Goal: Information Seeking & Learning: Check status

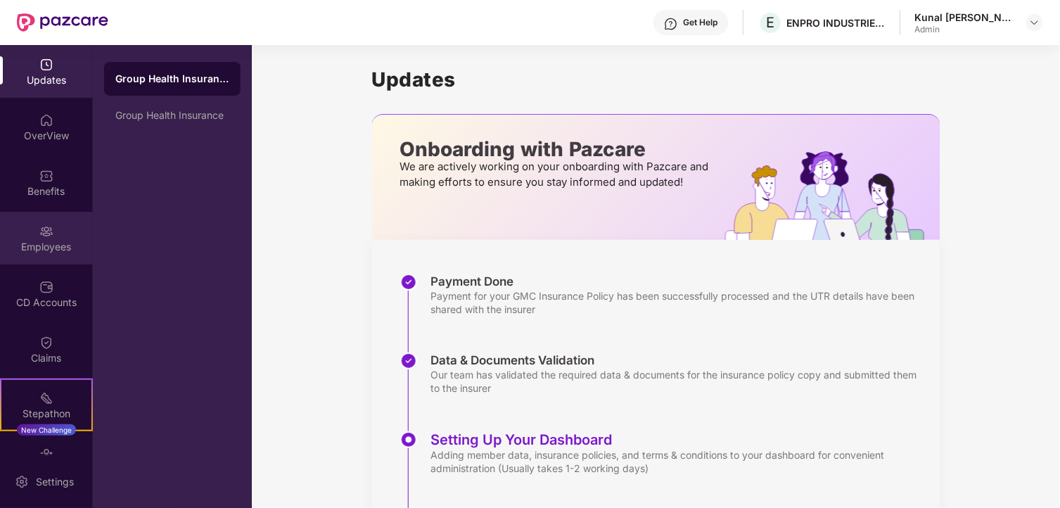
click at [44, 231] on img at bounding box center [46, 231] width 14 height 14
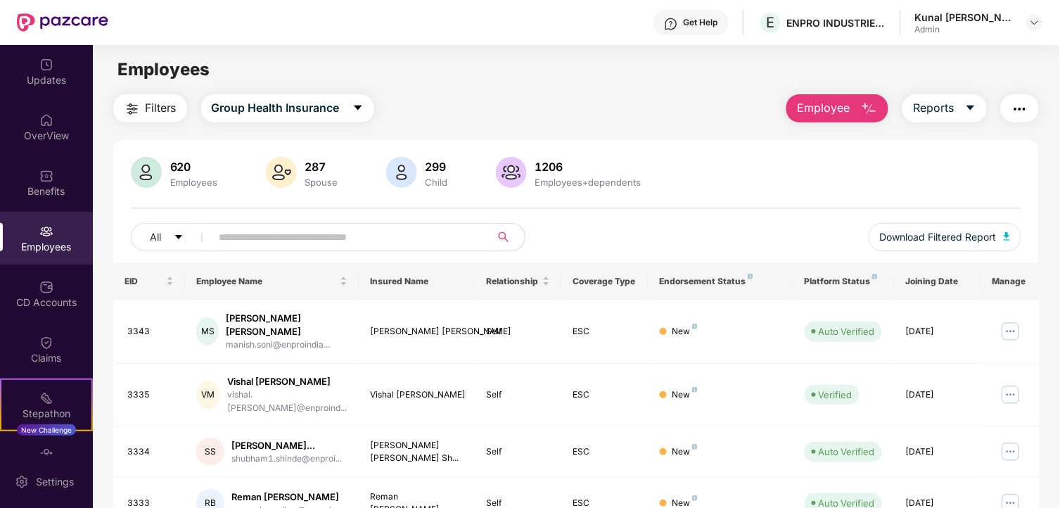
click at [318, 230] on input "text" at bounding box center [345, 237] width 253 height 21
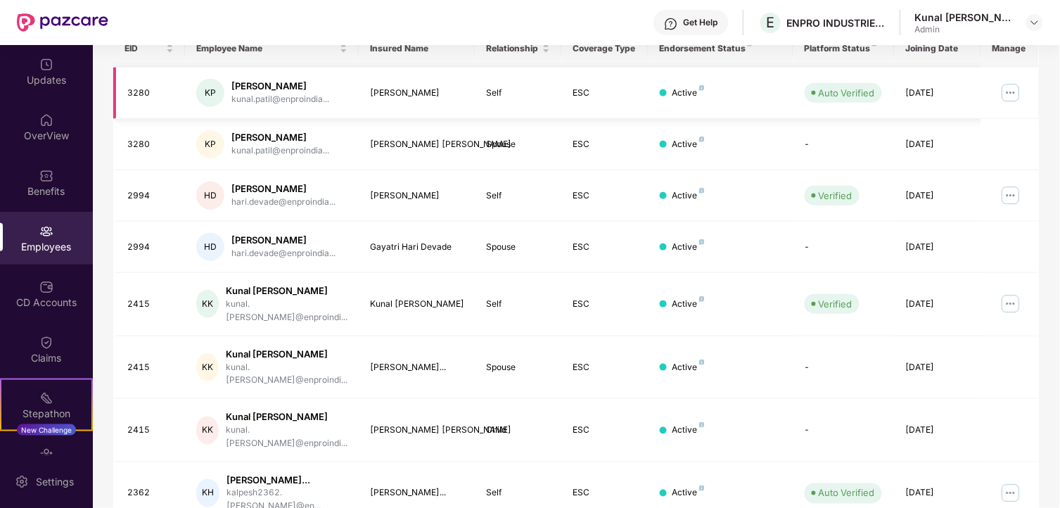
scroll to position [234, 0]
type input "***"
click at [1007, 292] on img at bounding box center [1011, 302] width 23 height 23
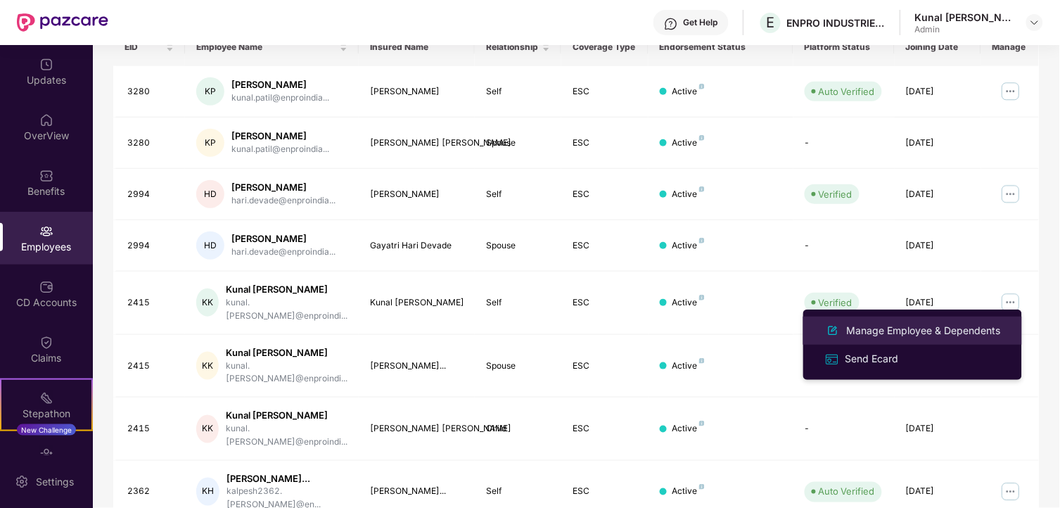
click at [889, 323] on div "Manage Employee & Dependents" at bounding box center [924, 330] width 160 height 15
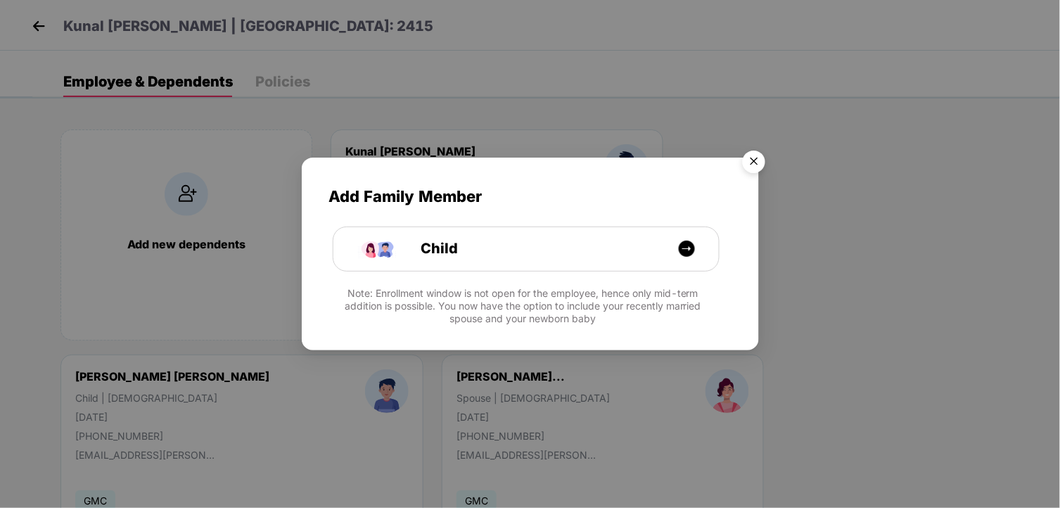
click at [751, 159] on img "Close" at bounding box center [753, 163] width 39 height 39
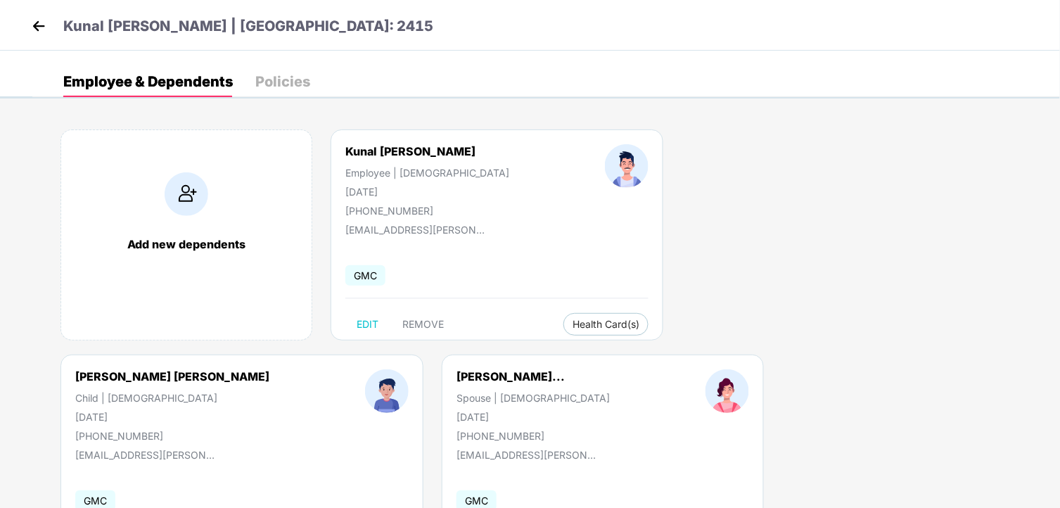
click at [44, 23] on img at bounding box center [38, 25] width 21 height 21
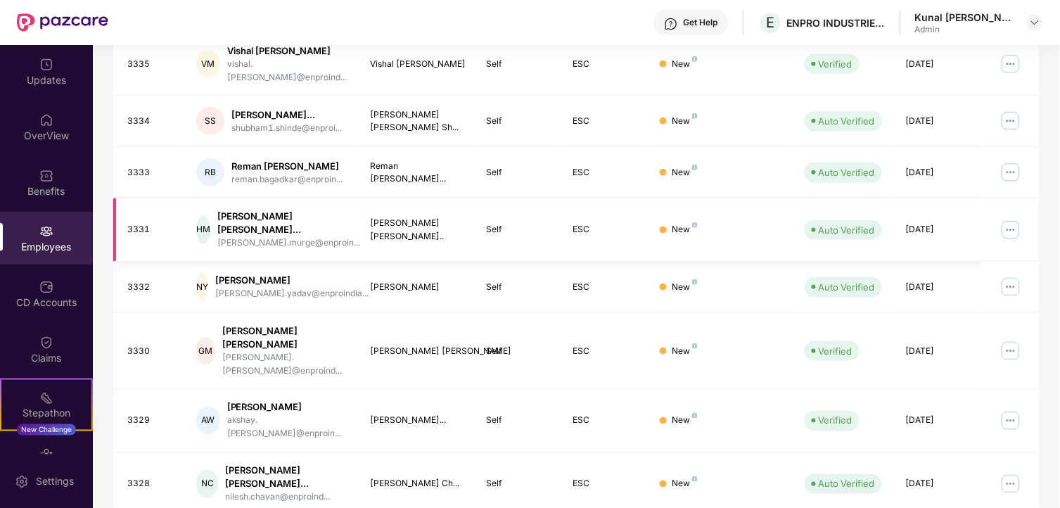
scroll to position [369, 0]
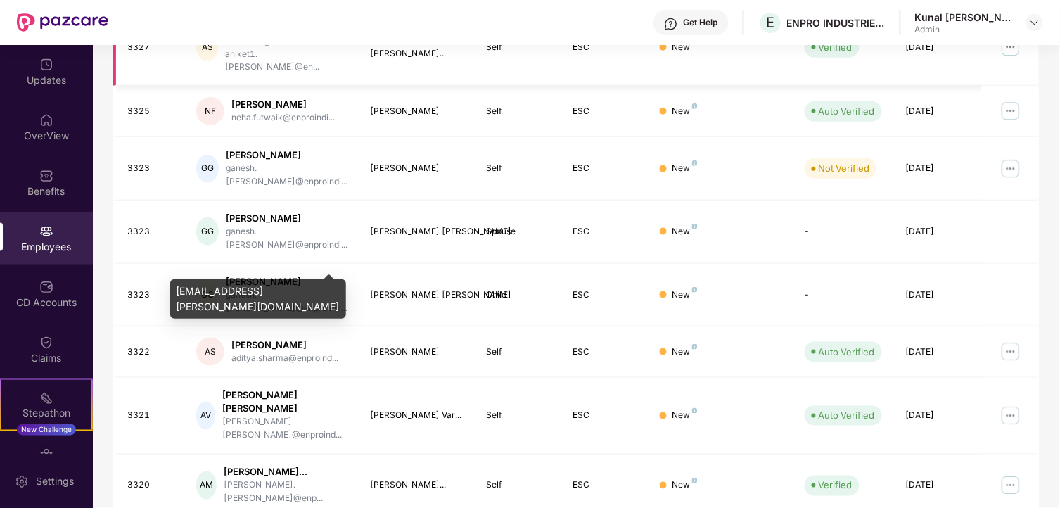
scroll to position [357, 0]
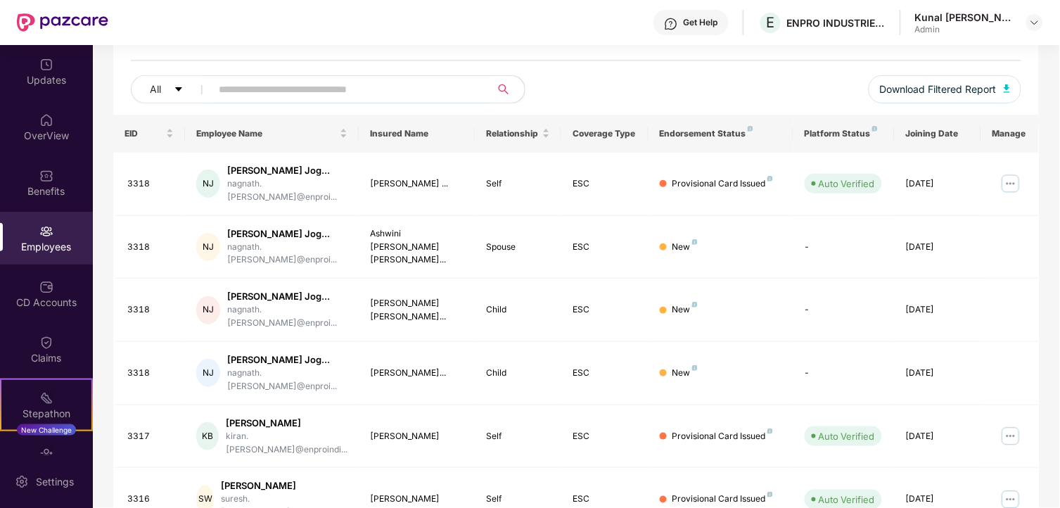
scroll to position [0, 0]
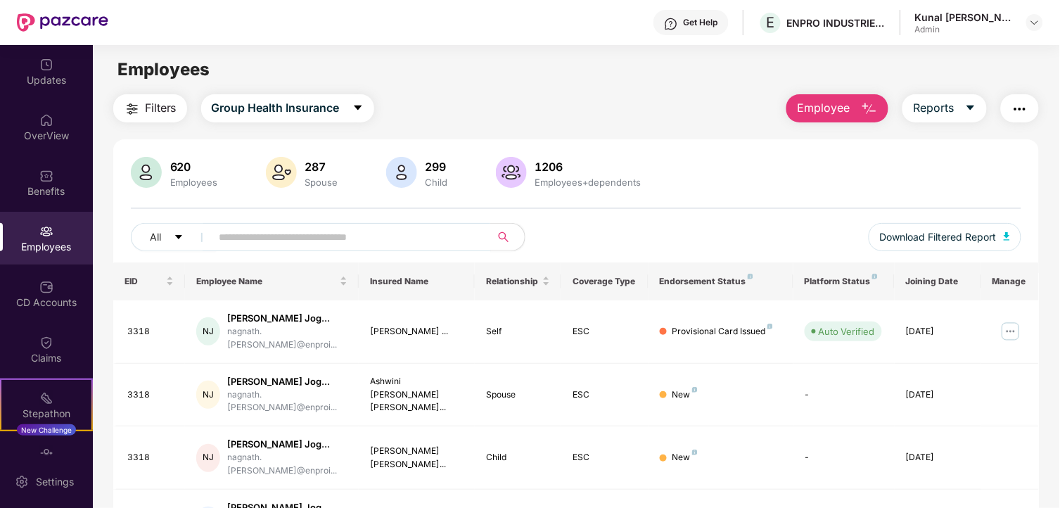
click at [41, 235] on img at bounding box center [46, 231] width 14 height 14
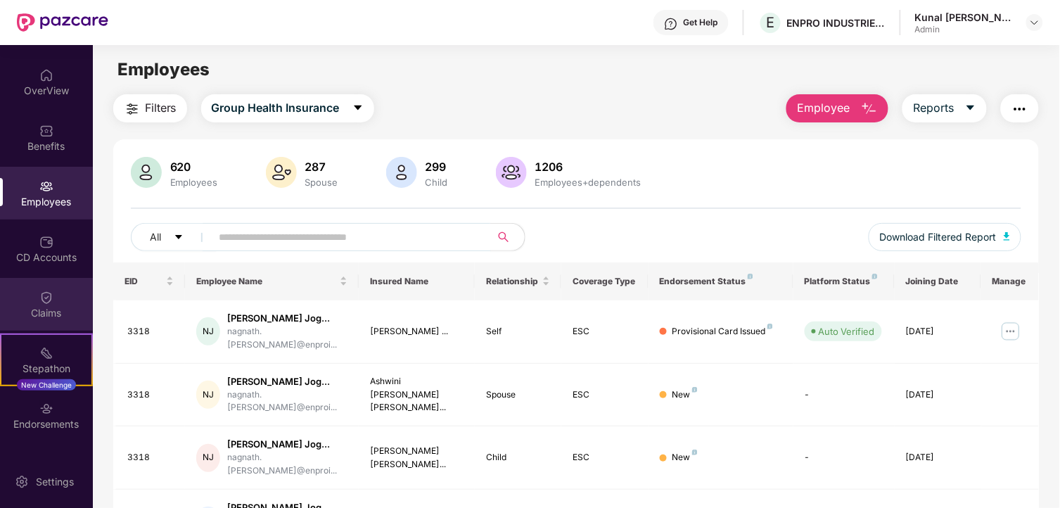
scroll to position [89, 0]
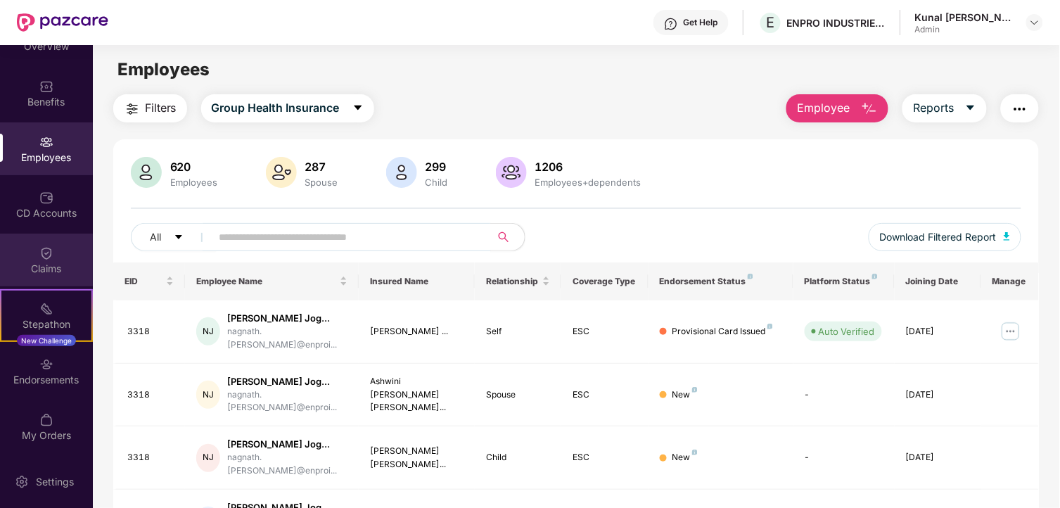
click at [44, 265] on div "Claims" at bounding box center [46, 269] width 93 height 14
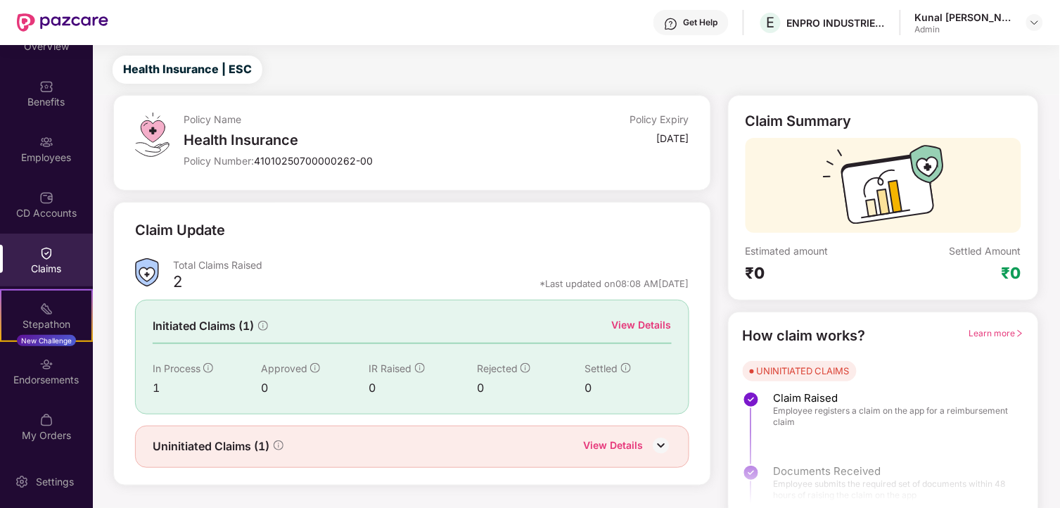
scroll to position [43, 0]
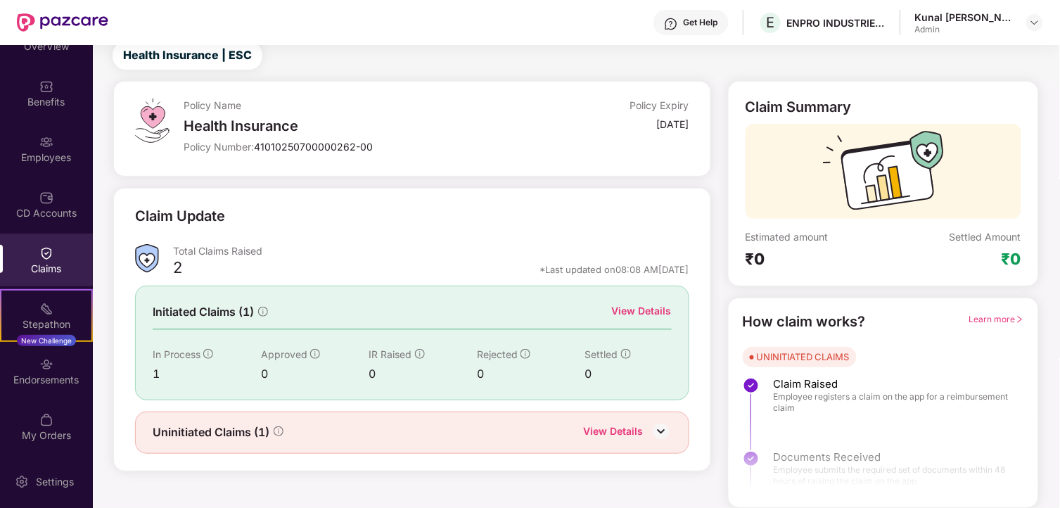
click at [618, 312] on div "View Details" at bounding box center [642, 310] width 60 height 15
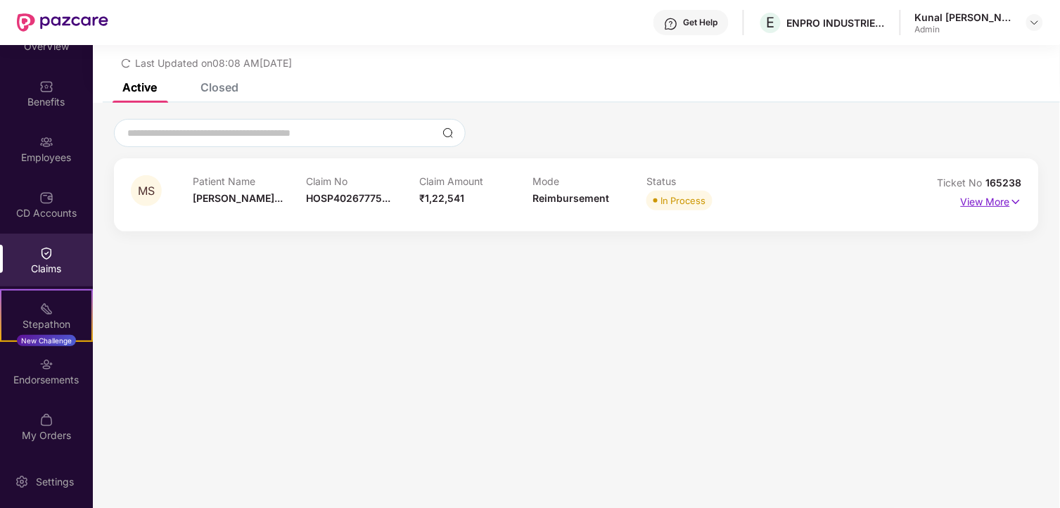
click at [983, 195] on p "View More" at bounding box center [991, 200] width 61 height 19
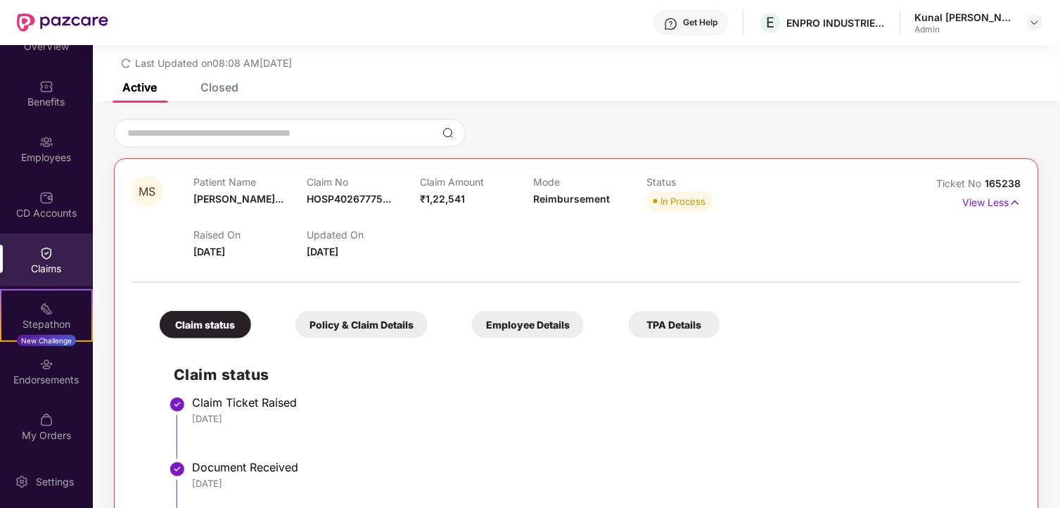
click at [521, 326] on div "Employee Details" at bounding box center [528, 324] width 112 height 27
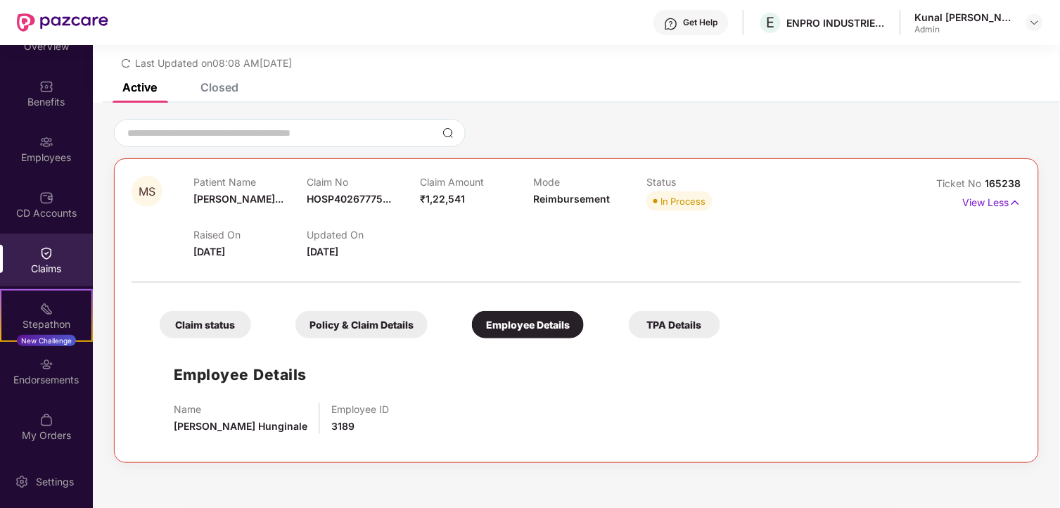
click at [404, 329] on div "Policy & Claim Details" at bounding box center [361, 324] width 132 height 27
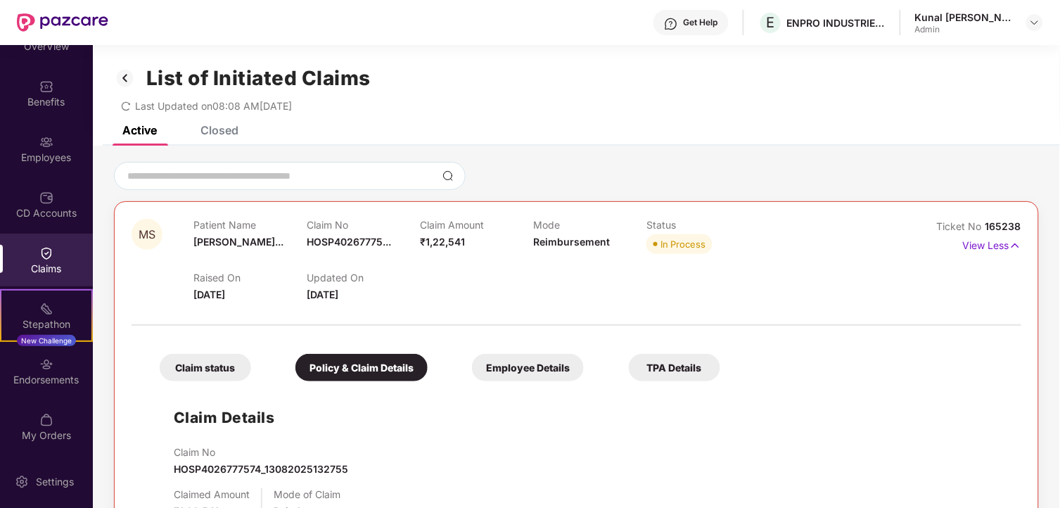
click at [665, 367] on div "TPA Details" at bounding box center [674, 367] width 91 height 27
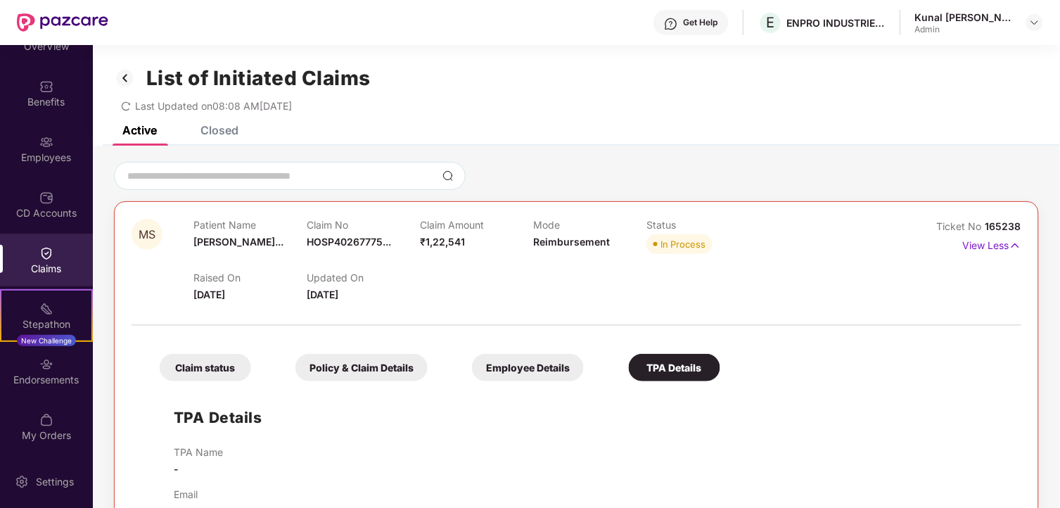
click at [219, 355] on div "Claim status" at bounding box center [205, 367] width 91 height 27
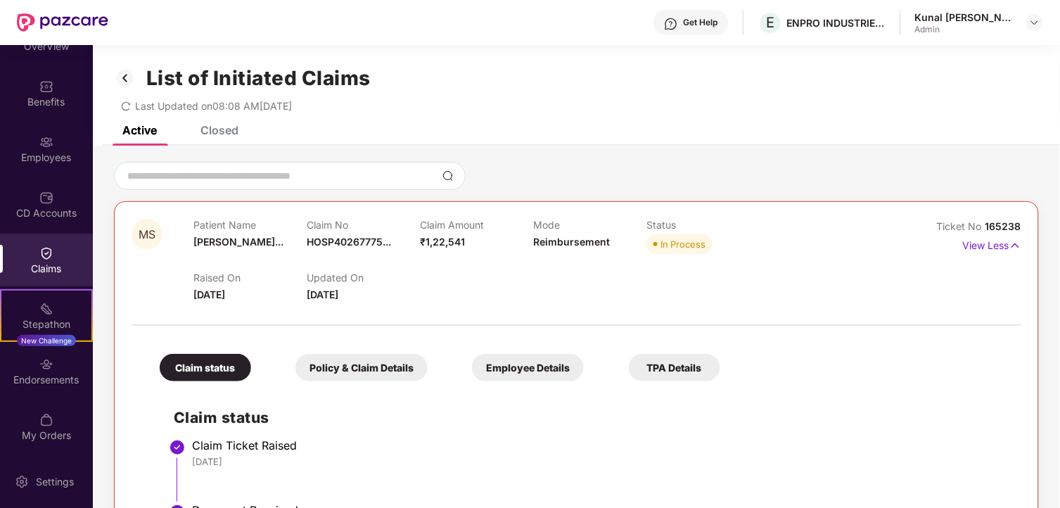
click at [374, 364] on div "Policy & Claim Details" at bounding box center [361, 367] width 132 height 27
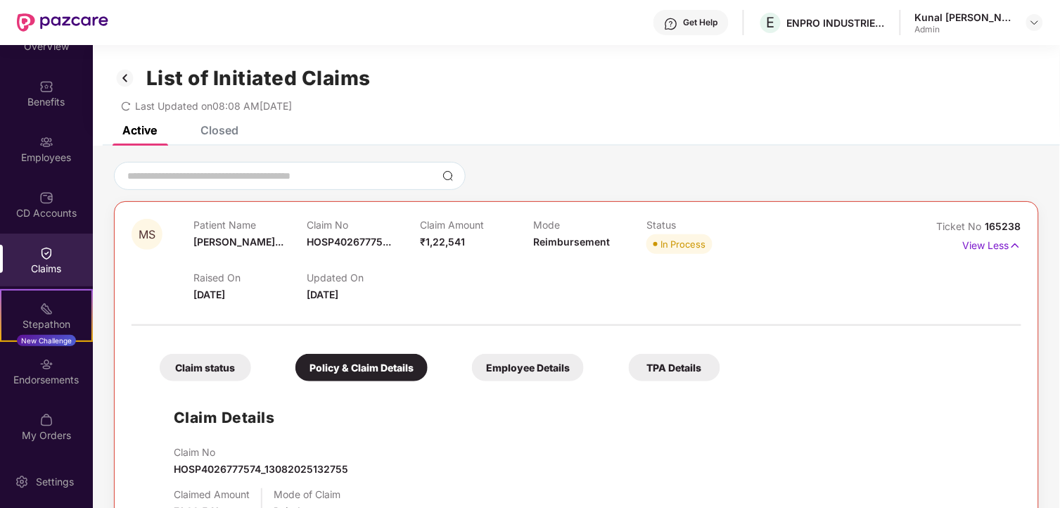
click at [519, 362] on div "Employee Details" at bounding box center [528, 367] width 112 height 27
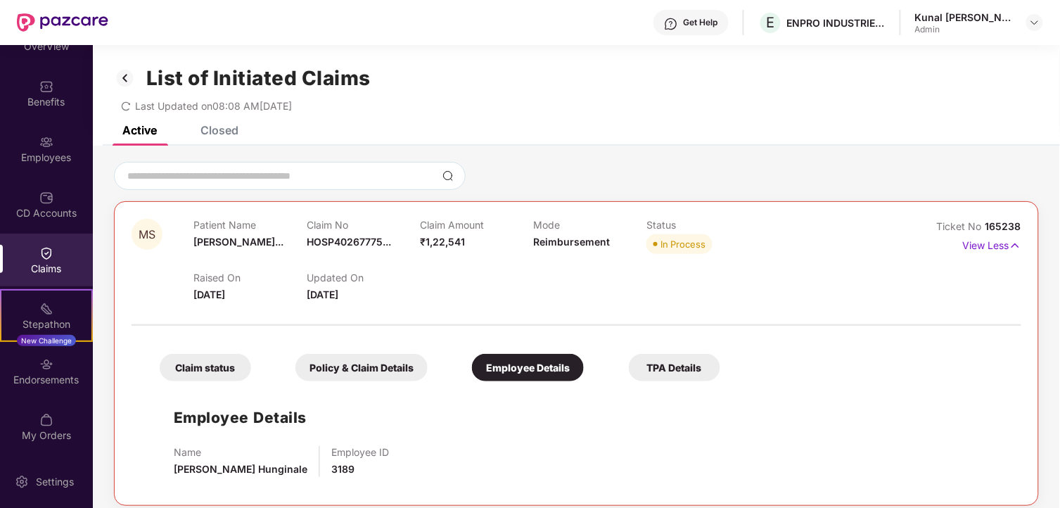
click at [233, 123] on div "List of Initiated Claims Last Updated on 08:08 AM[DATE]" at bounding box center [576, 85] width 967 height 81
click at [227, 131] on div "Closed" at bounding box center [219, 130] width 38 height 14
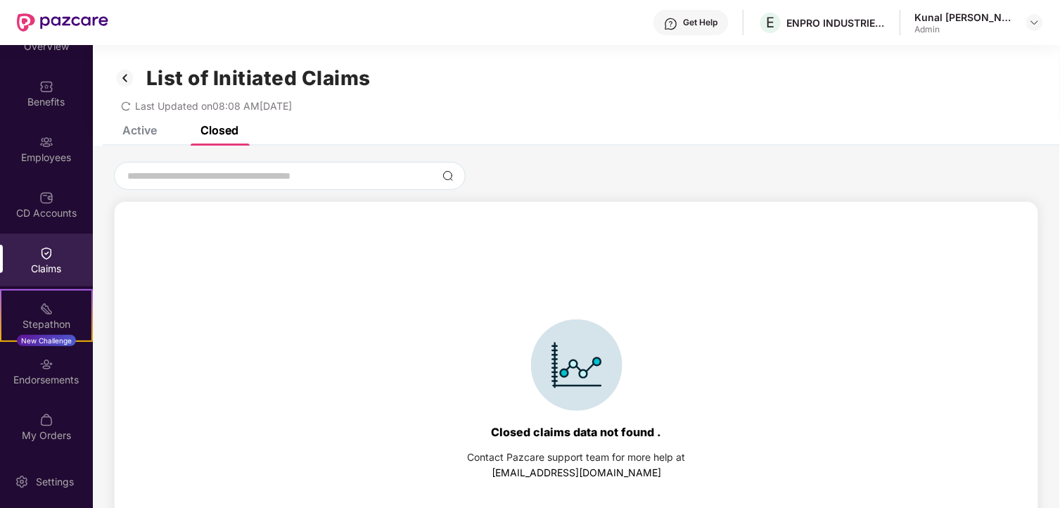
click at [134, 81] on img at bounding box center [125, 78] width 23 height 24
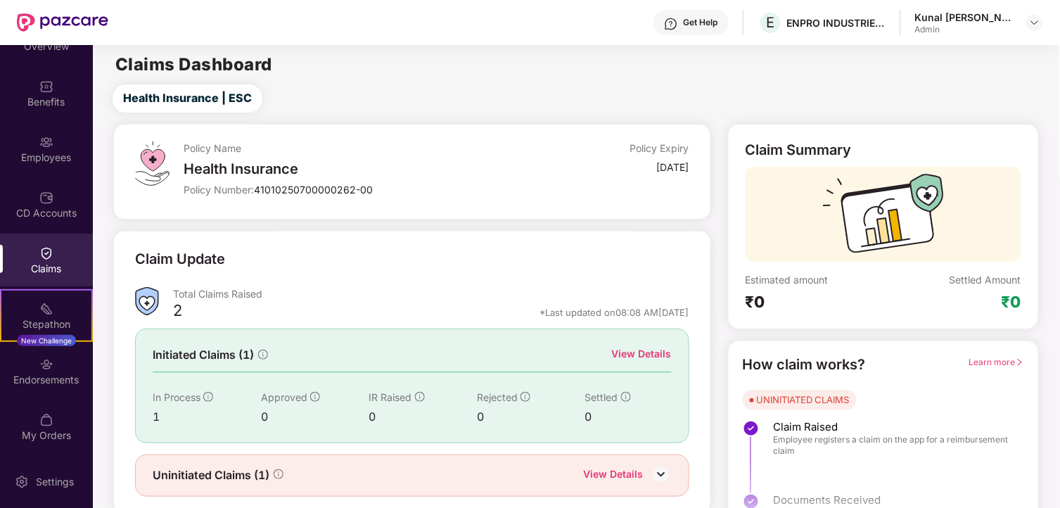
scroll to position [43, 0]
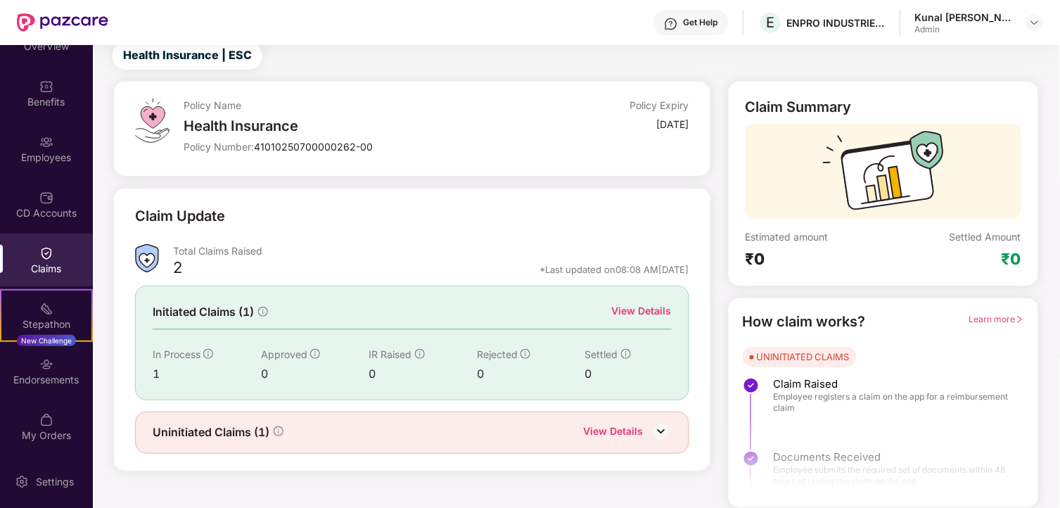
click at [570, 433] on div "Uninitiated Claims (1) View Details" at bounding box center [412, 433] width 519 height 18
click at [655, 431] on img at bounding box center [661, 431] width 21 height 21
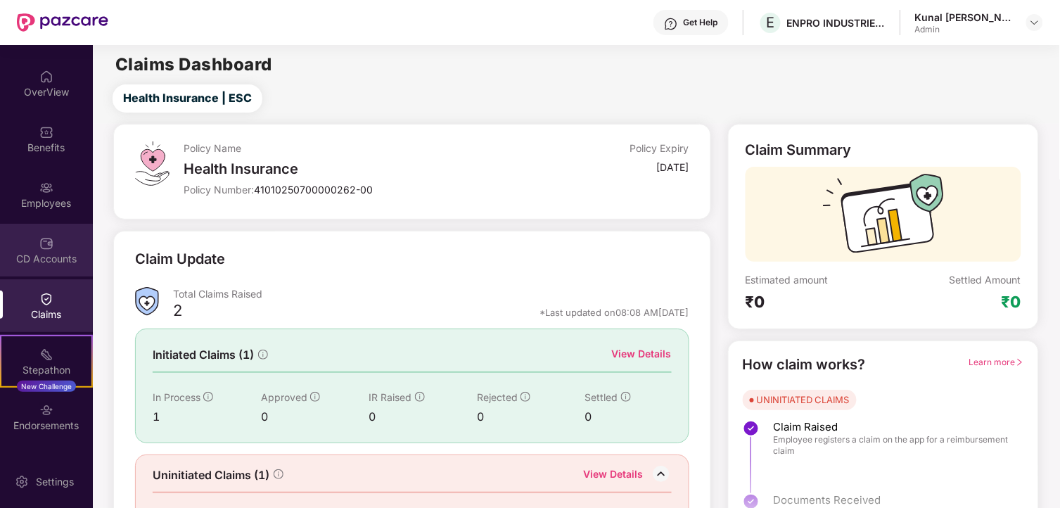
scroll to position [0, 0]
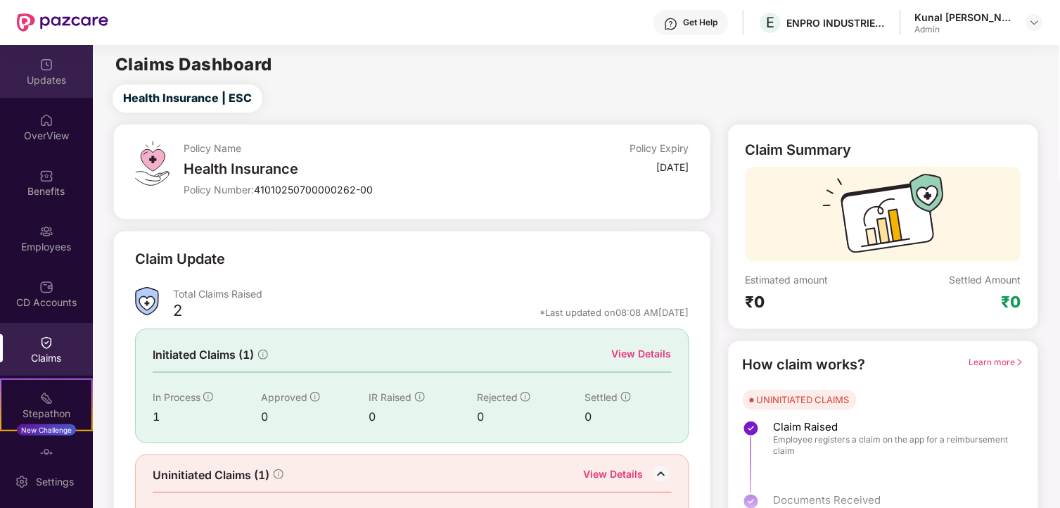
click at [59, 70] on div "Updates" at bounding box center [46, 71] width 93 height 53
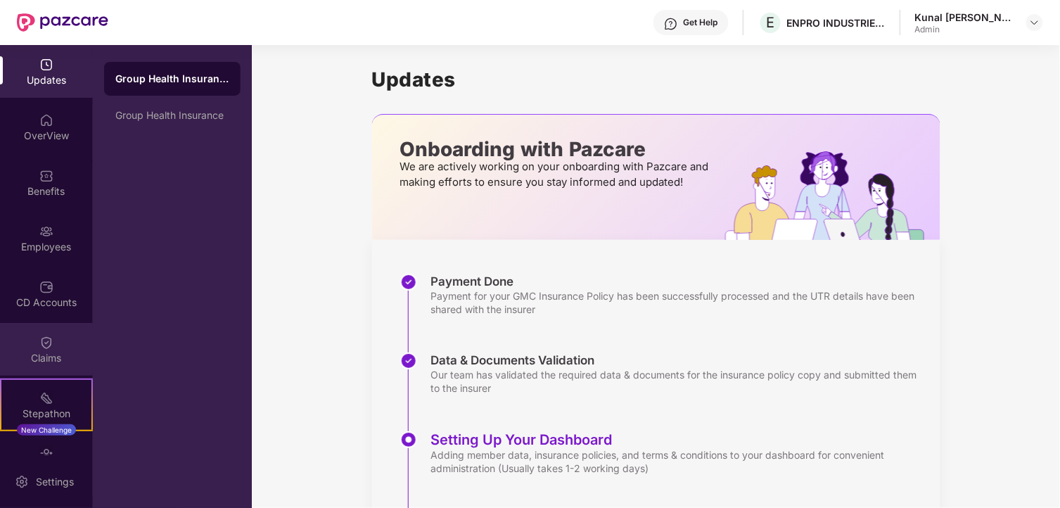
click at [51, 345] on div "Claims" at bounding box center [46, 349] width 93 height 53
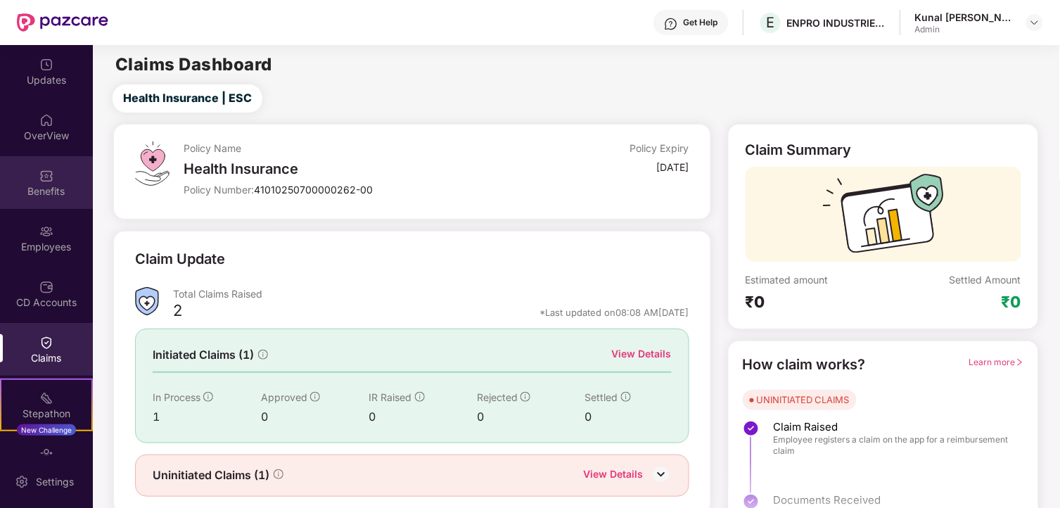
click at [37, 201] on div "Benefits" at bounding box center [46, 182] width 93 height 53
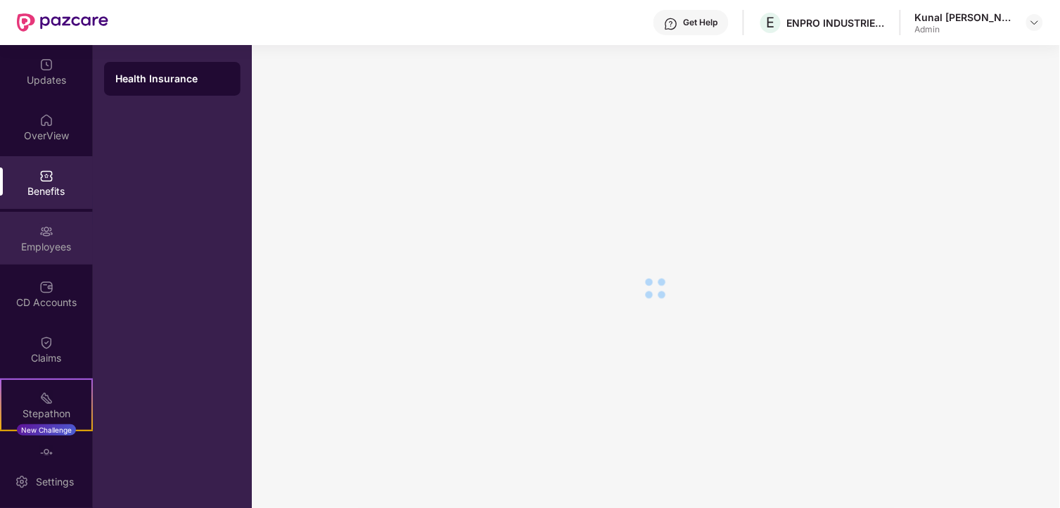
click at [50, 246] on div "Employees" at bounding box center [46, 247] width 93 height 14
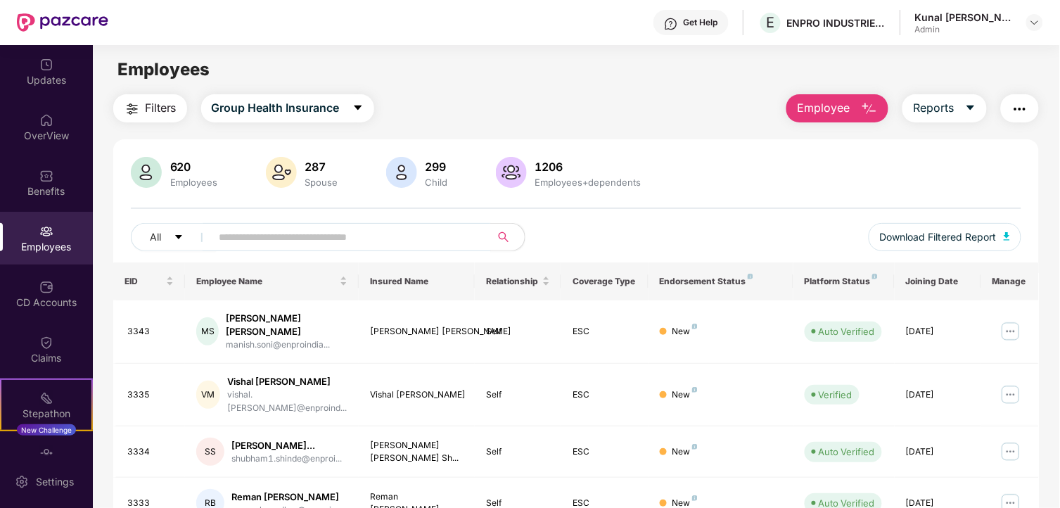
click at [51, 247] on div "Employees" at bounding box center [46, 247] width 93 height 14
click at [271, 244] on input "text" at bounding box center [345, 237] width 253 height 21
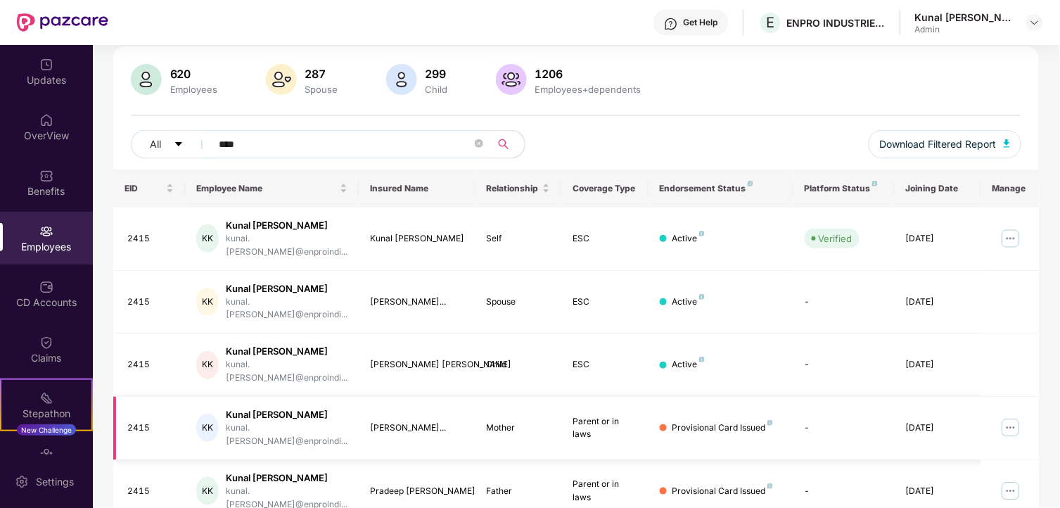
scroll to position [100, 0]
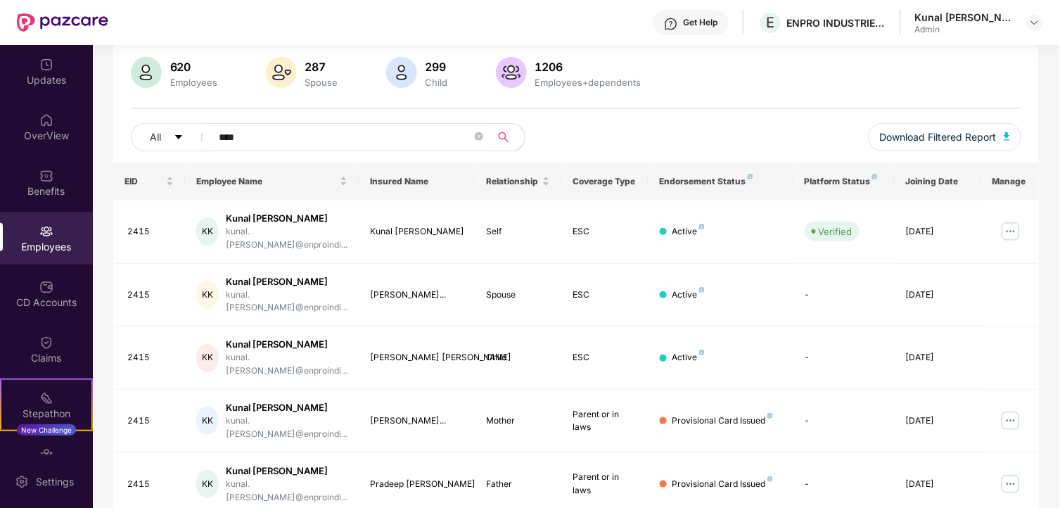
type input "****"
